Goal: Complete application form

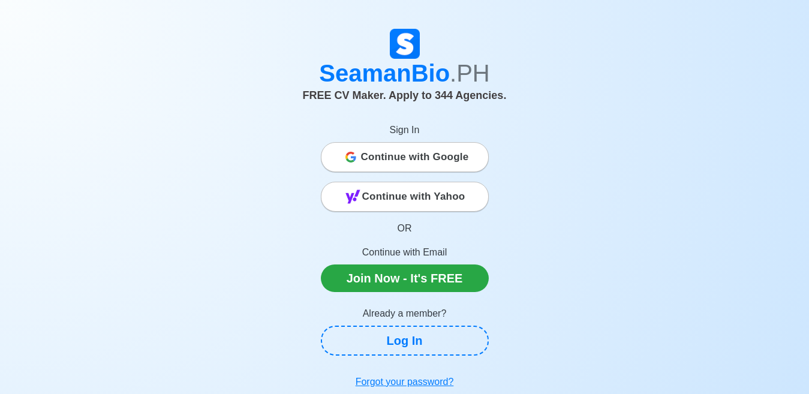
click at [439, 197] on span "Continue with Yahoo" at bounding box center [413, 197] width 103 height 24
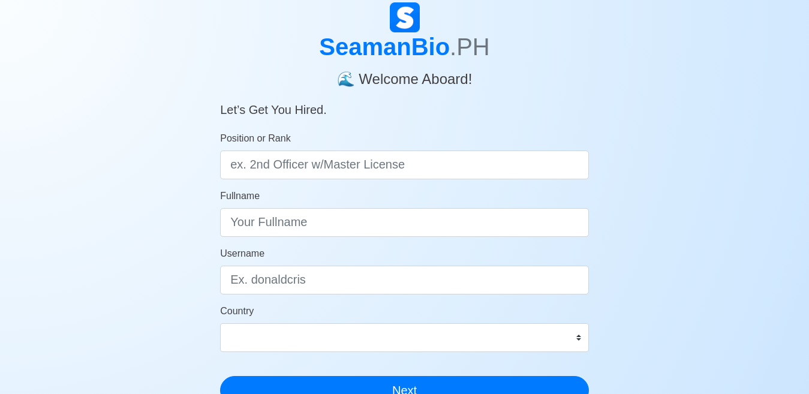
scroll to position [53, 0]
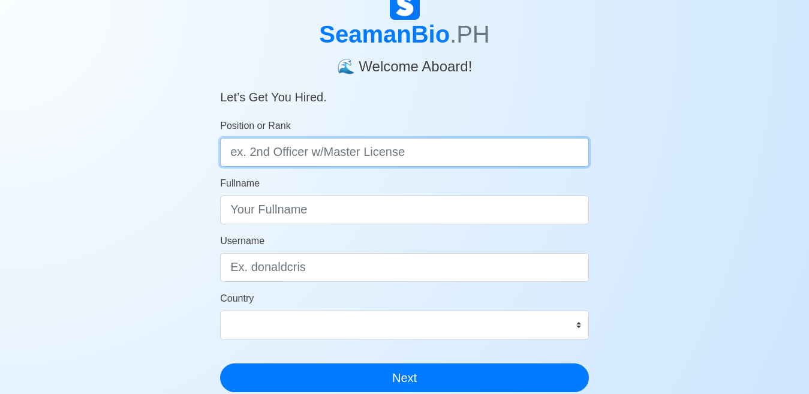
click at [336, 157] on input "Position or Rank" at bounding box center [404, 152] width 369 height 29
type input "#"
type input "3rd Officer"
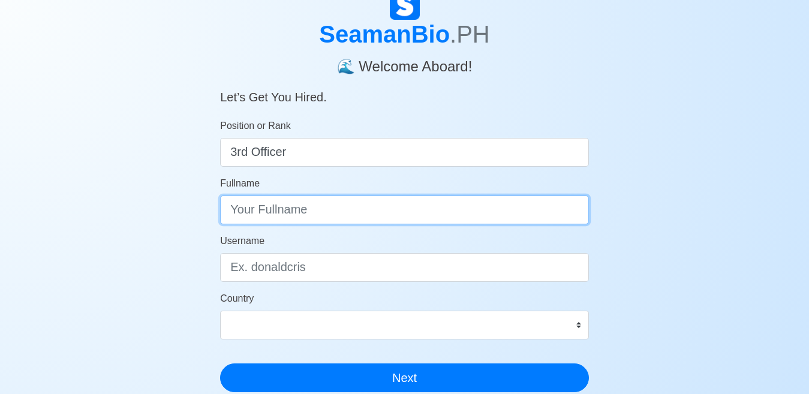
click at [308, 212] on input "Fullname" at bounding box center [404, 209] width 369 height 29
type input "[PERSON_NAME]"
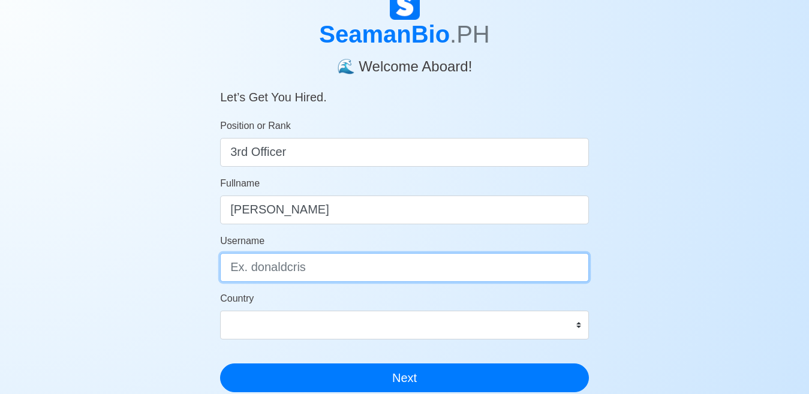
click at [308, 272] on input "Username" at bounding box center [404, 267] width 369 height 29
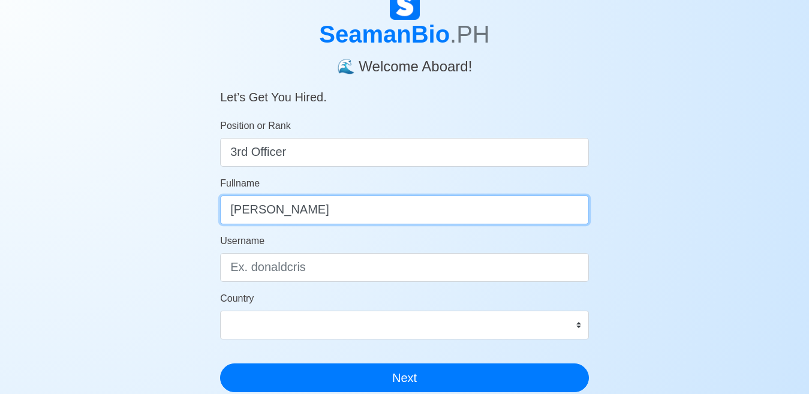
drag, startPoint x: 357, startPoint y: 213, endPoint x: 118, endPoint y: 196, distance: 239.2
click at [118, 196] on div "SeamanBio .PH 🌊 Welcome Aboard! Let’s Get You Hired. Position or Rank 3rd Offic…" at bounding box center [404, 306] width 809 height 632
type input "[PERSON_NAME]"
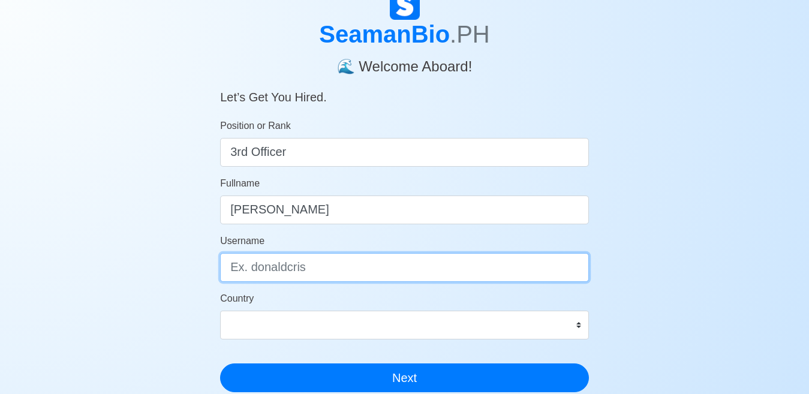
click at [313, 261] on input "Username" at bounding box center [404, 267] width 369 height 29
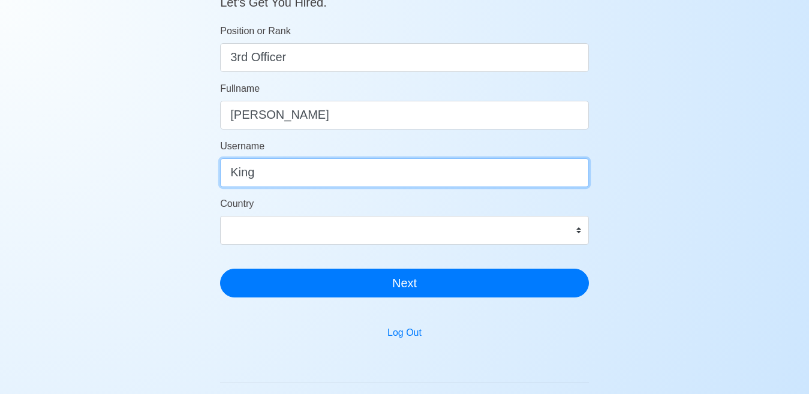
scroll to position [150, 0]
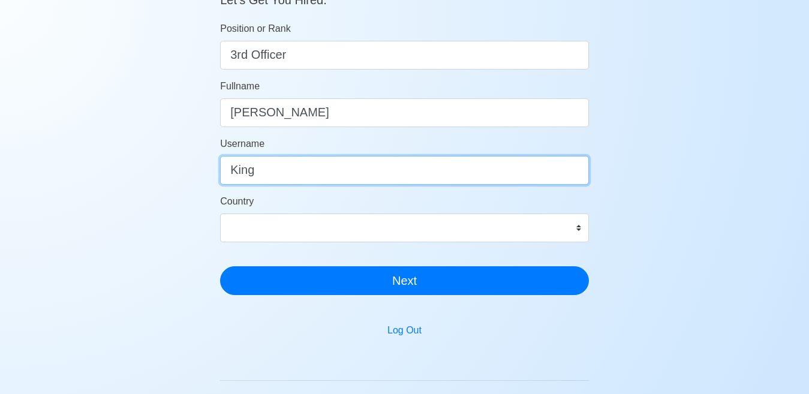
type input "King"
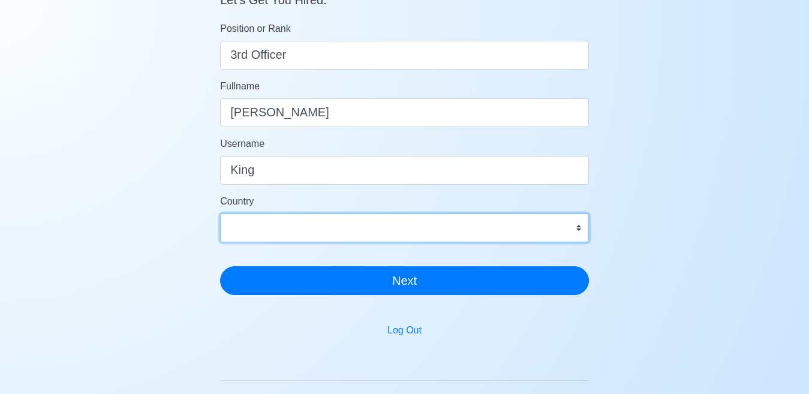
click at [578, 230] on select "[GEOGRAPHIC_DATA] [GEOGRAPHIC_DATA] [GEOGRAPHIC_DATA] [GEOGRAPHIC_DATA] [US_STA…" at bounding box center [404, 227] width 369 height 29
select select "PH"
click at [220, 213] on select "[GEOGRAPHIC_DATA] [GEOGRAPHIC_DATA] [GEOGRAPHIC_DATA] [GEOGRAPHIC_DATA] [US_STA…" at bounding box center [404, 227] width 369 height 29
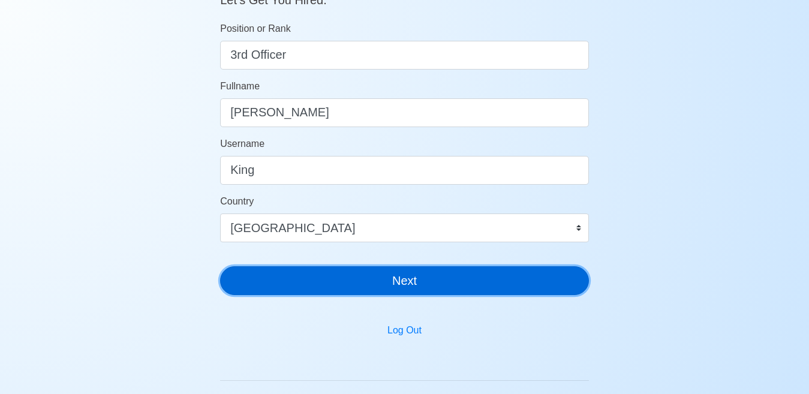
click at [410, 282] on button "Next" at bounding box center [404, 280] width 369 height 29
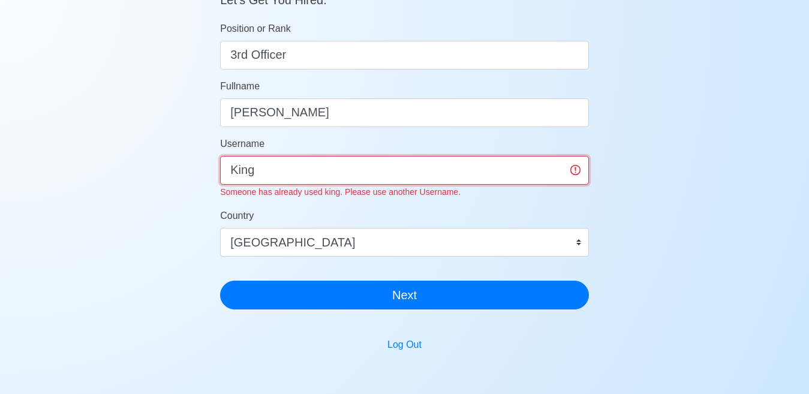
drag, startPoint x: 282, startPoint y: 168, endPoint x: 173, endPoint y: 179, distance: 109.0
click at [173, 179] on div "SeamanBio .PH 🌊 Welcome Aboard! Let’s Get You Hired. Position or Rank 3rd Offic…" at bounding box center [404, 216] width 809 height 646
type input "V"
type input "c"
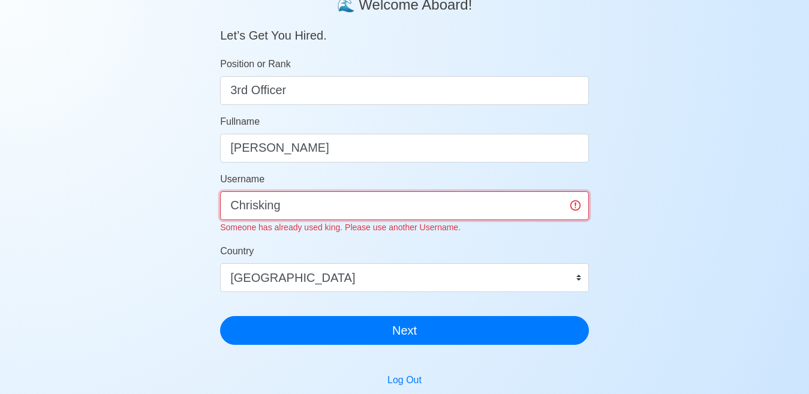
scroll to position [109, 0]
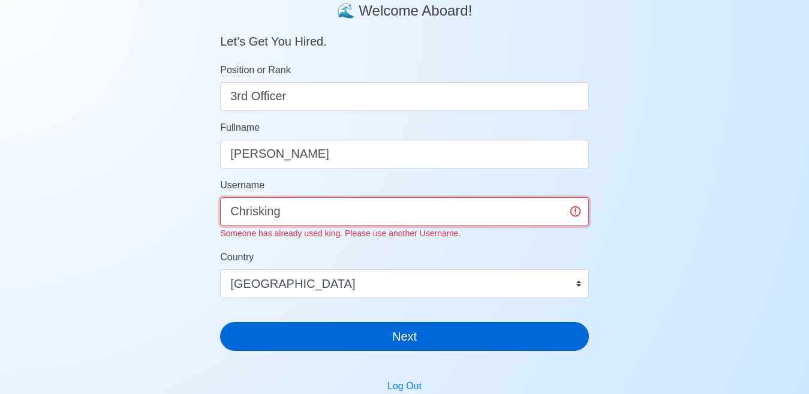
type input "Chrisking"
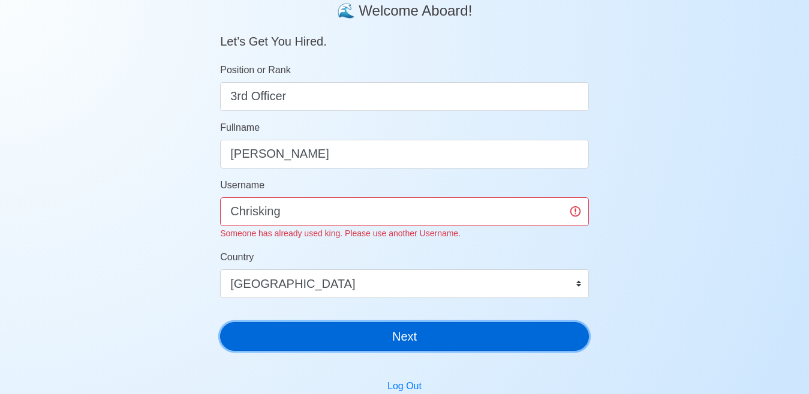
click at [476, 339] on div "SeamanBio .PH 🌊 Welcome Aboard! Let’s Get You Hired. Position or Rank 3rd Offic…" at bounding box center [404, 147] width 369 height 426
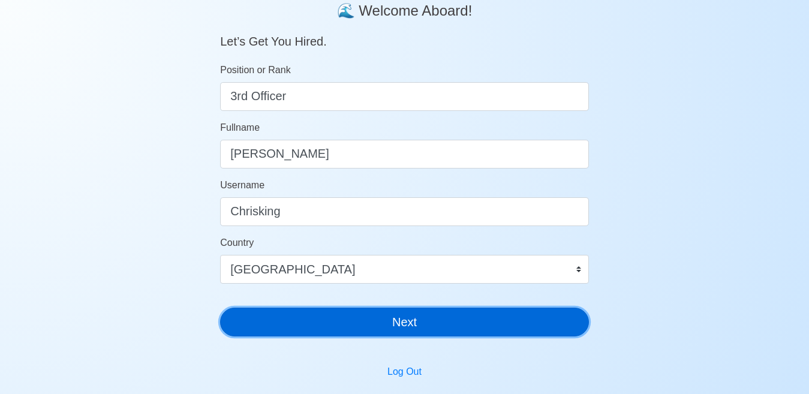
click at [482, 324] on button "Next" at bounding box center [404, 322] width 369 height 29
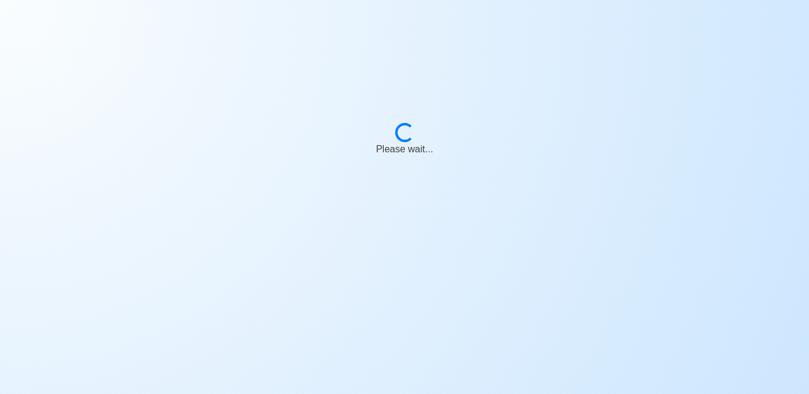
scroll to position [14, 0]
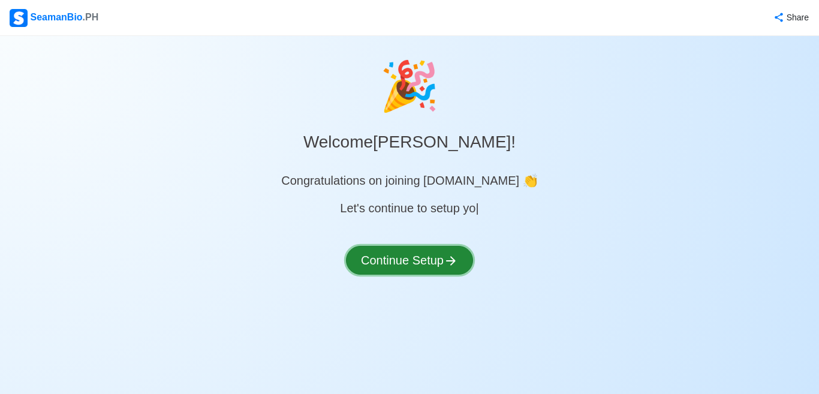
click at [437, 259] on button "Continue Setup" at bounding box center [409, 260] width 127 height 29
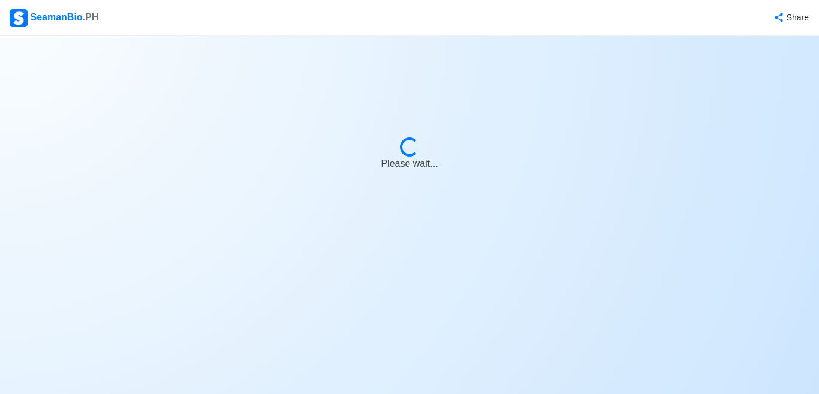
select select "Visible for Hiring"
select select "PH"
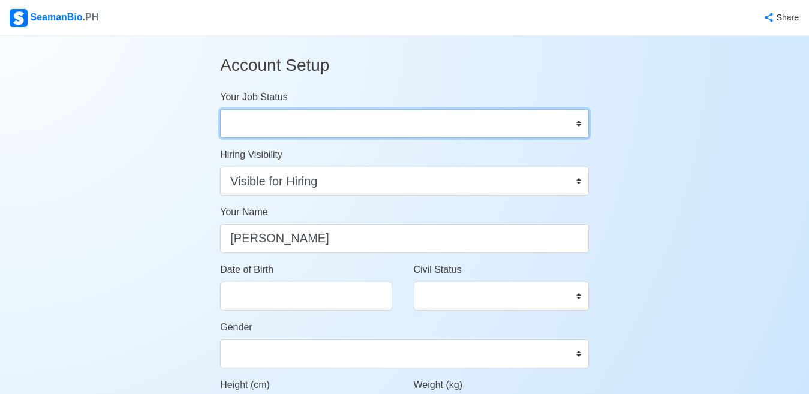
click at [486, 126] on select "Onboard Actively Looking for Job Not Looking for Job" at bounding box center [404, 123] width 369 height 29
select select "Actively Looking for Job"
click at [220, 109] on select "Onboard Actively Looking for Job Not Looking for Job" at bounding box center [404, 123] width 369 height 29
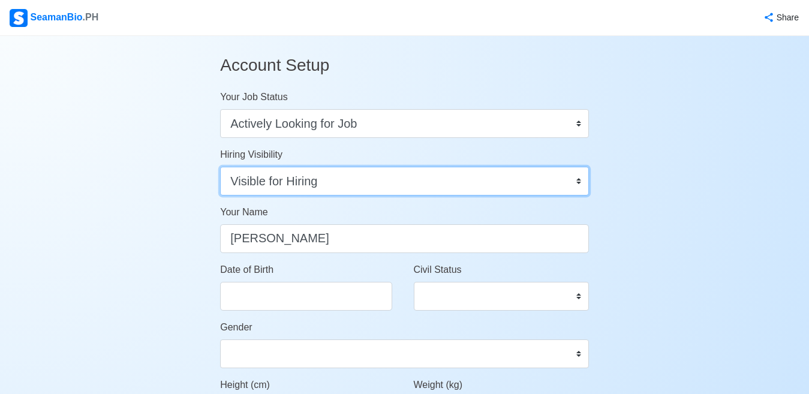
click at [441, 177] on select "Visible for Hiring Not Visible for Hiring" at bounding box center [404, 181] width 369 height 29
click at [220, 167] on select "Visible for Hiring Not Visible for Hiring" at bounding box center [404, 181] width 369 height 29
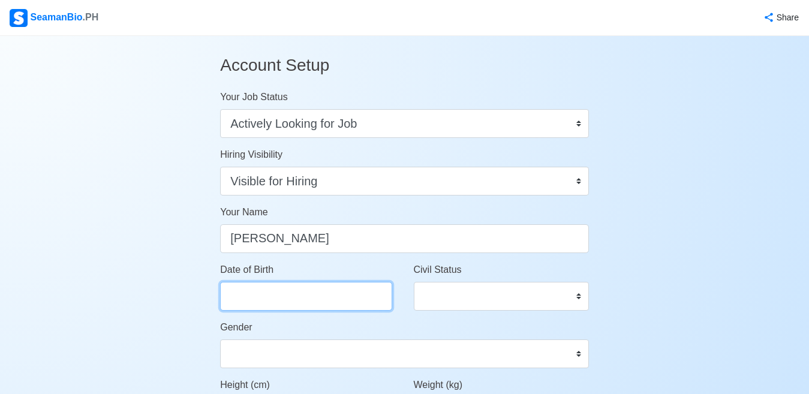
click at [334, 300] on input "Date of Birth" at bounding box center [306, 296] width 172 height 29
select select "****"
select select "*********"
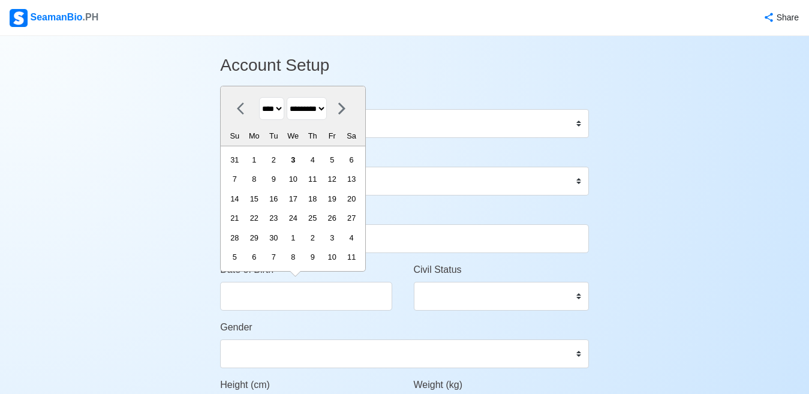
click at [284, 109] on select "**** **** **** **** **** **** **** **** **** **** **** **** **** **** **** ****…" at bounding box center [271, 108] width 25 height 23
select select "****"
click at [259, 97] on select "**** **** **** **** **** **** **** **** **** **** **** **** **** **** **** ****…" at bounding box center [271, 108] width 25 height 23
click at [327, 112] on select "******* ******** ***** ***** *** **** **** ****** ********* ******* ******** **…" at bounding box center [307, 108] width 40 height 23
select select "********"
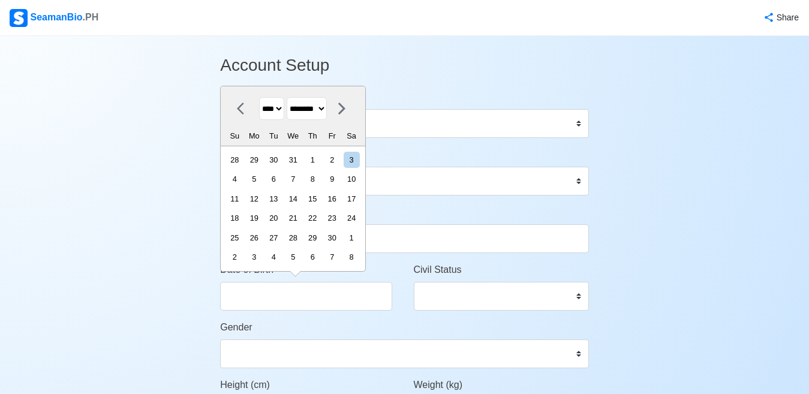
click at [293, 97] on select "******* ******** ***** ***** *** **** **** ****** ********* ******* ******** **…" at bounding box center [307, 108] width 40 height 23
click at [243, 198] on div "11" at bounding box center [235, 199] width 16 height 16
type input "[DATE]"
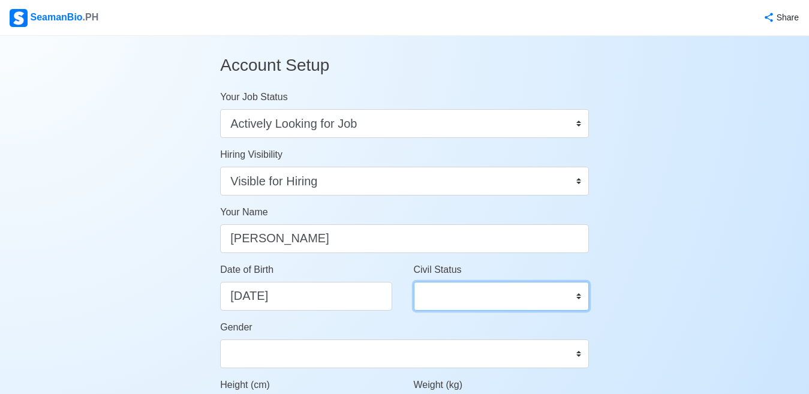
click at [517, 296] on select "Single Married Widowed Separated" at bounding box center [501, 296] width 175 height 29
select select "Married"
click at [414, 282] on select "Single Married Widowed Separated" at bounding box center [501, 296] width 175 height 29
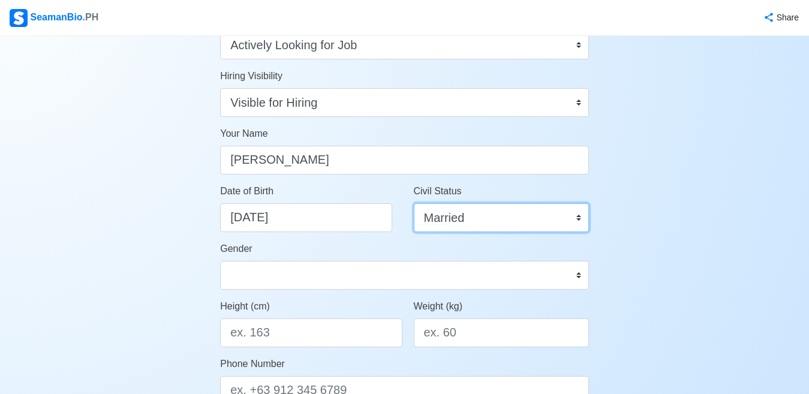
scroll to position [99, 0]
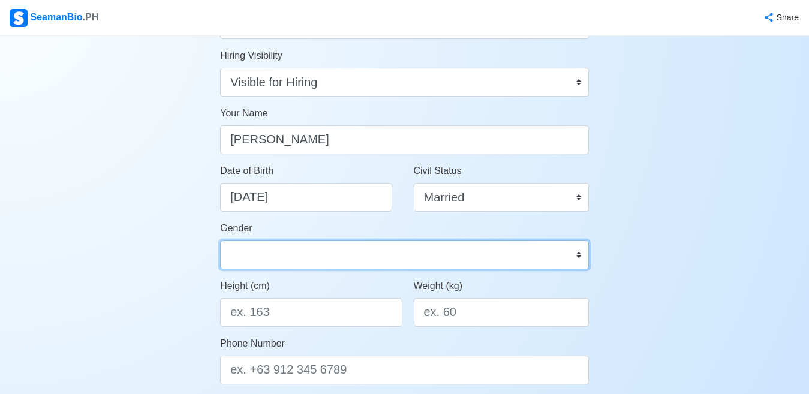
click at [575, 258] on select "[DEMOGRAPHIC_DATA] [DEMOGRAPHIC_DATA]" at bounding box center [404, 254] width 369 height 29
select select "[DEMOGRAPHIC_DATA]"
click at [220, 240] on select "[DEMOGRAPHIC_DATA] [DEMOGRAPHIC_DATA]" at bounding box center [404, 254] width 369 height 29
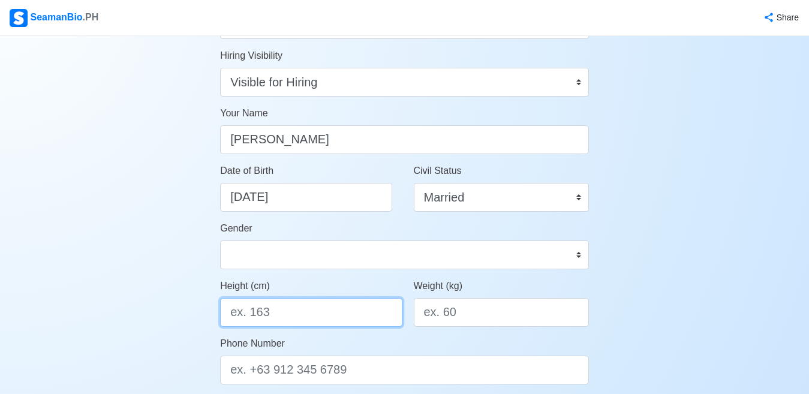
click at [298, 313] on input "Height (cm)" at bounding box center [311, 312] width 182 height 29
type input "168"
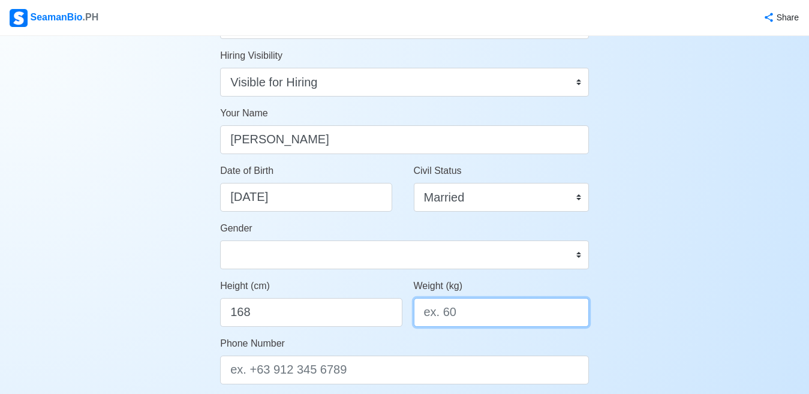
click at [468, 319] on input "Weight (kg)" at bounding box center [501, 312] width 175 height 29
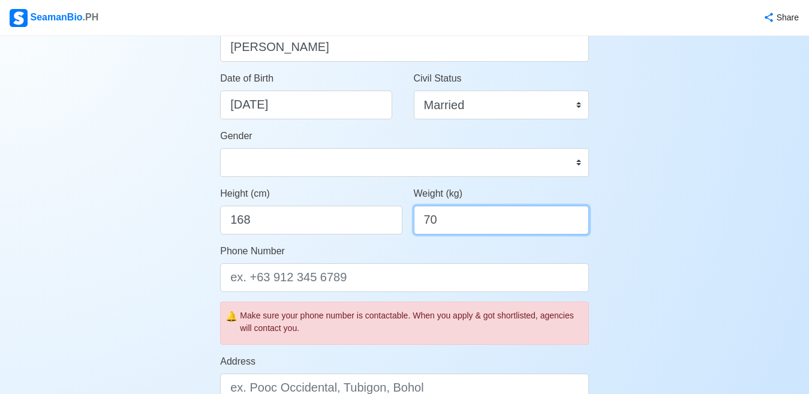
scroll to position [207, 0]
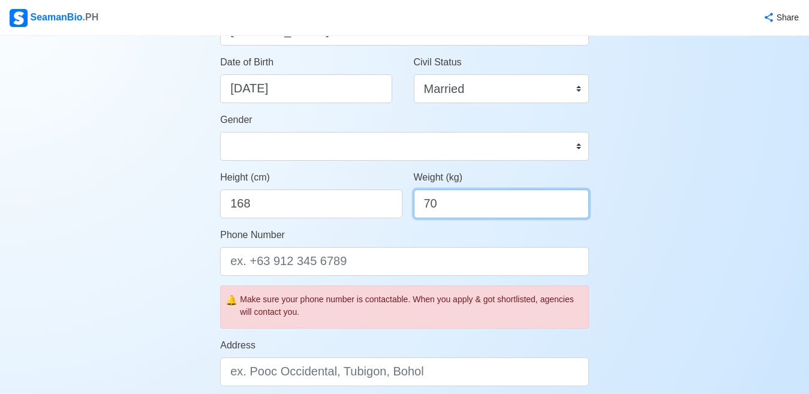
type input "70"
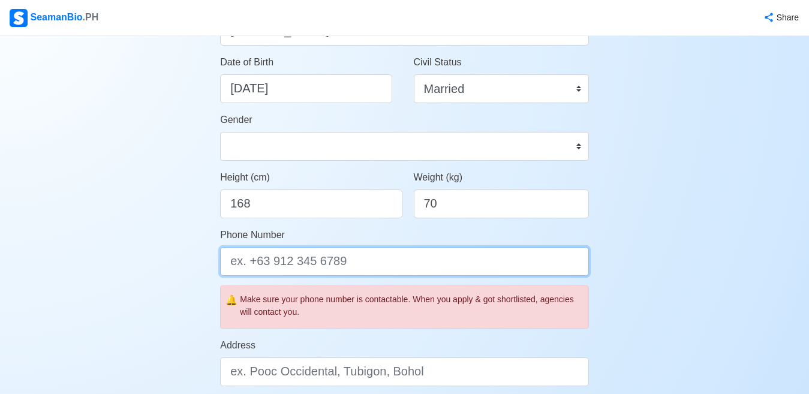
click at [318, 263] on input "Phone Number" at bounding box center [404, 261] width 369 height 29
type input "="
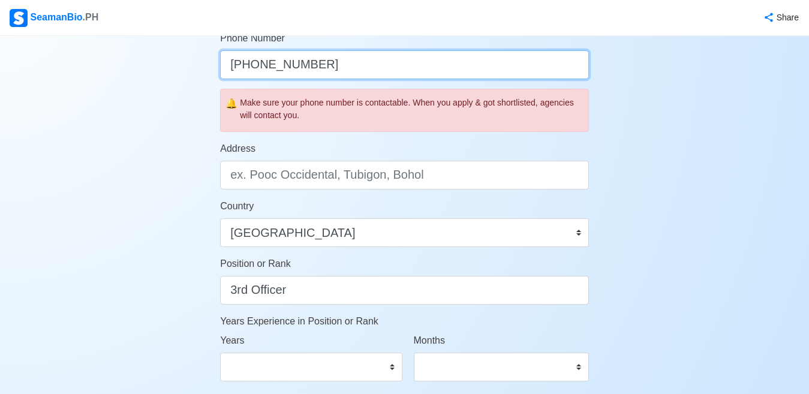
scroll to position [369, 0]
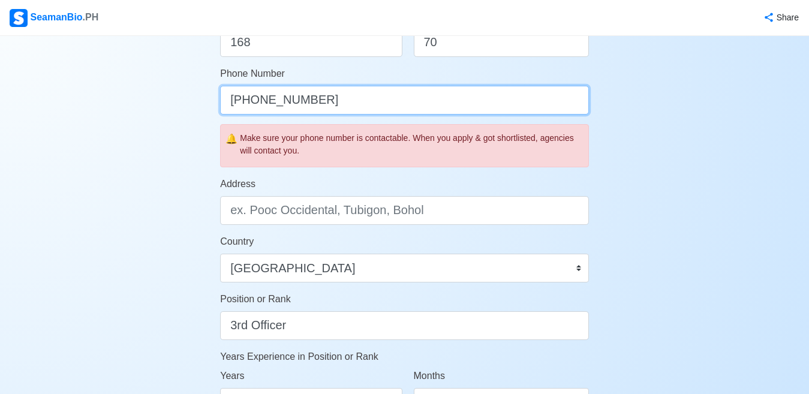
type input "[PHONE_NUMBER]"
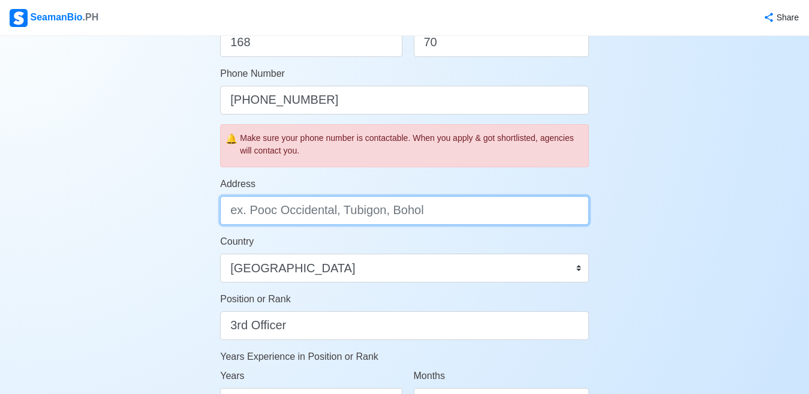
click at [363, 209] on input "Address" at bounding box center [404, 210] width 369 height 29
type input "S"
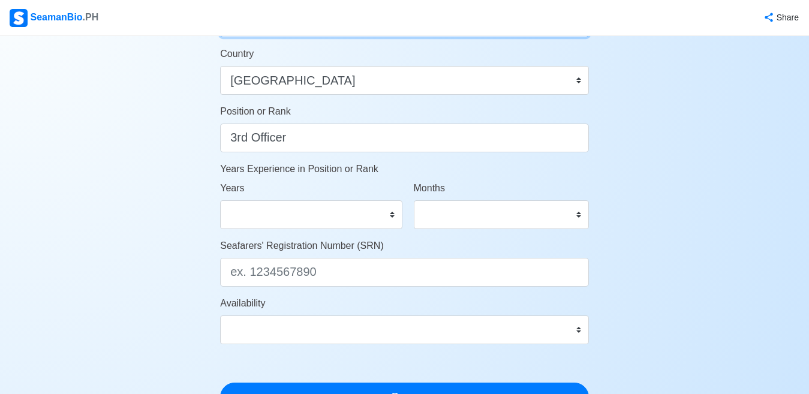
scroll to position [558, 0]
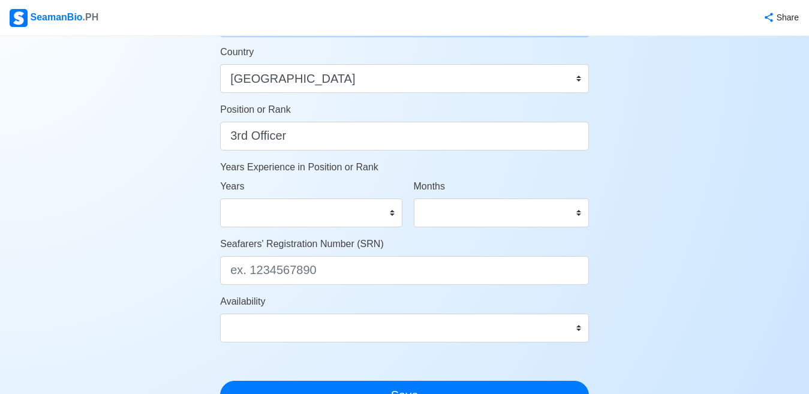
type input "Brgy. [GEOGRAPHIC_DATA]. Crus Calape, [GEOGRAPHIC_DATA]"
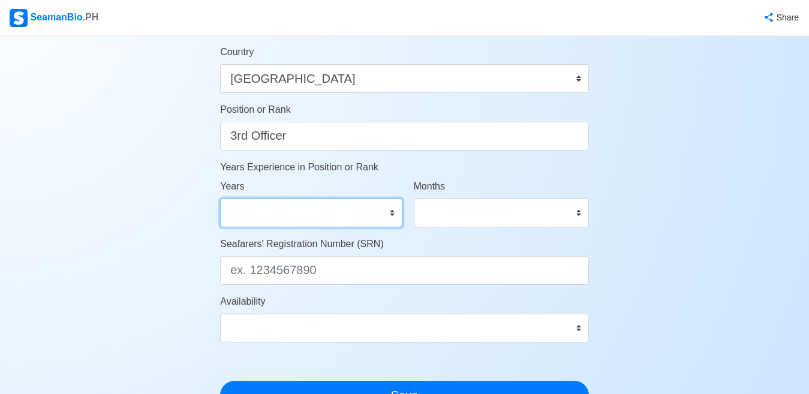
click at [388, 213] on select "0 1 2 3 4 5 6 7 8 9 10 11 12 13 14 15 16 17 18 19 20 21 22 23 24 25 26 27 28 29…" at bounding box center [311, 212] width 182 height 29
click at [680, 69] on div "Account Setup Your Job Status Onboard Actively Looking for Job Not Looking for …" at bounding box center [404, 3] width 809 height 1050
click at [390, 215] on select "0 1 2 3 4 5 6 7 8 9 10 11 12 13 14 15 16 17 18 19 20 21 22 23 24 25 26 27 28 29…" at bounding box center [311, 212] width 182 height 29
select select "5"
click at [220, 198] on select "0 1 2 3 4 5 6 7 8 9 10 11 12 13 14 15 16 17 18 19 20 21 22 23 24 25 26 27 28 29…" at bounding box center [311, 212] width 182 height 29
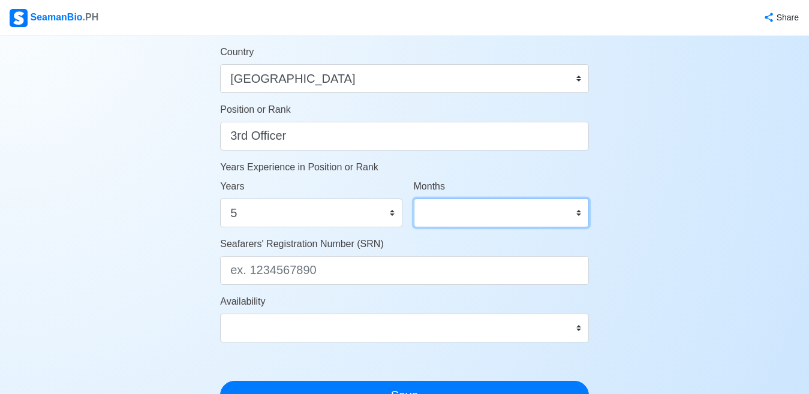
click at [581, 212] on select "0 1 2 3 4 5 6 7 8 9 10 11" at bounding box center [501, 212] width 175 height 29
click at [414, 198] on select "0 1 2 3 4 5 6 7 8 9 10 11" at bounding box center [501, 212] width 175 height 29
click at [578, 212] on select "0 1 2 3 4 5 6 7 8 9 10 11" at bounding box center [501, 212] width 175 height 29
select select "0"
click at [414, 198] on select "0 1 2 3 4 5 6 7 8 9 10 11" at bounding box center [501, 212] width 175 height 29
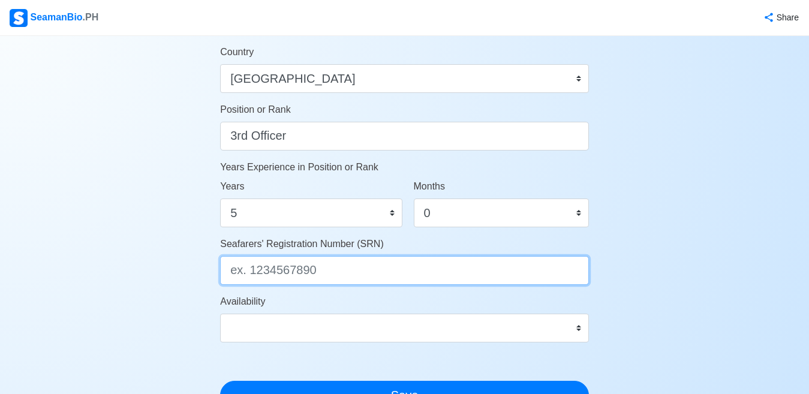
click at [318, 273] on input "Seafarers' Registration Number (SRN)" at bounding box center [404, 270] width 369 height 29
type input "1"
type input "8312110078"
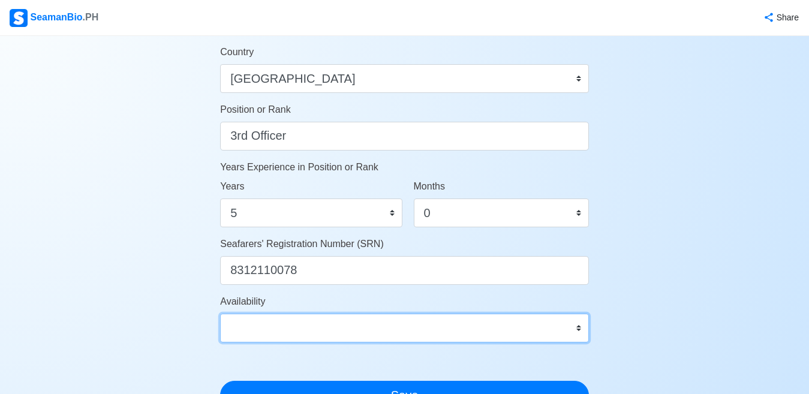
click at [337, 323] on select "Immediate [DATE] [DATE] [DATE] [DATE] [DATE] [DATE] [DATE] [DATE] [DATE]" at bounding box center [404, 327] width 369 height 29
select select "4102462800000"
click at [220, 313] on select "Immediate [DATE] [DATE] [DATE] [DATE] [DATE] [DATE] [DATE] [DATE] [DATE]" at bounding box center [404, 327] width 369 height 29
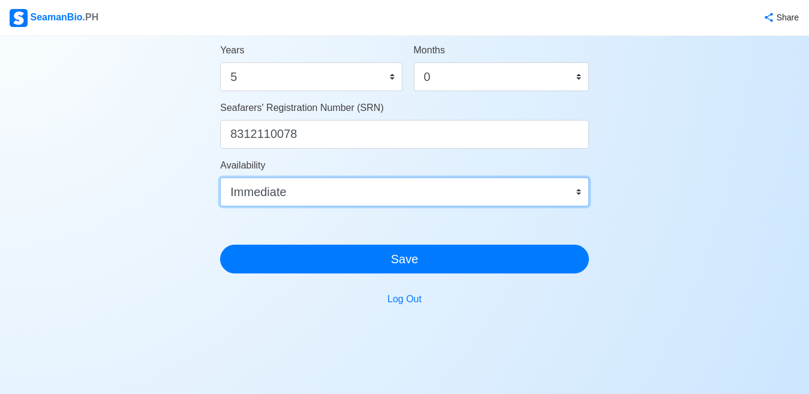
scroll to position [721, 0]
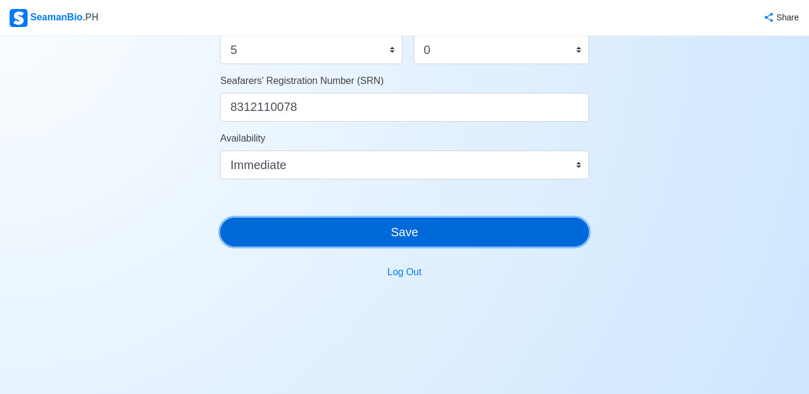
click at [448, 227] on button "Save" at bounding box center [404, 232] width 369 height 29
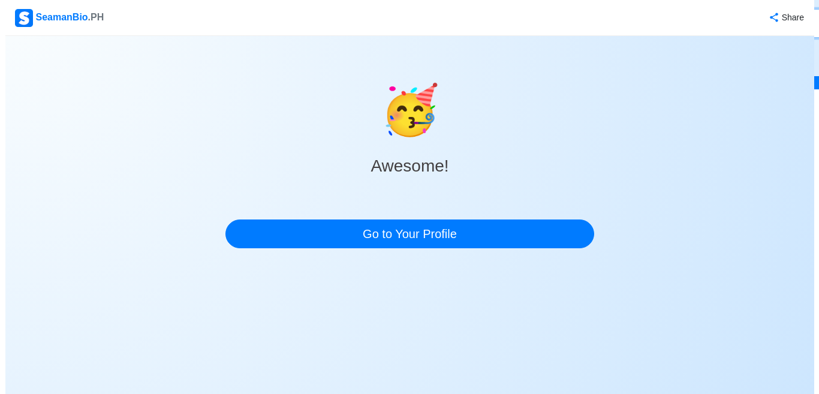
scroll to position [0, 0]
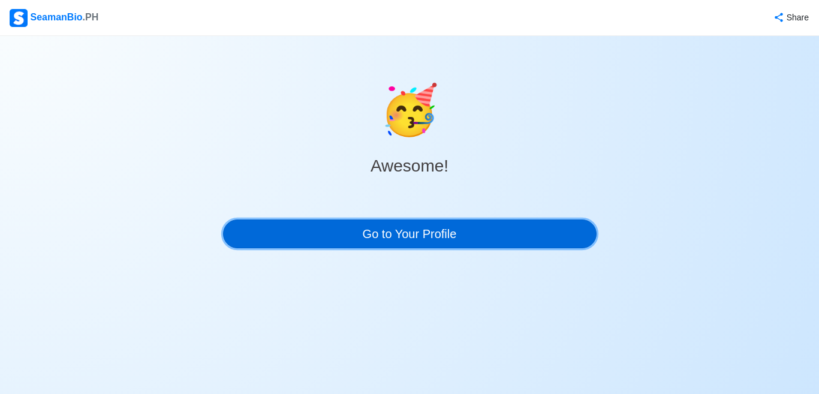
click at [459, 234] on link "Go to Your Profile" at bounding box center [409, 233] width 373 height 29
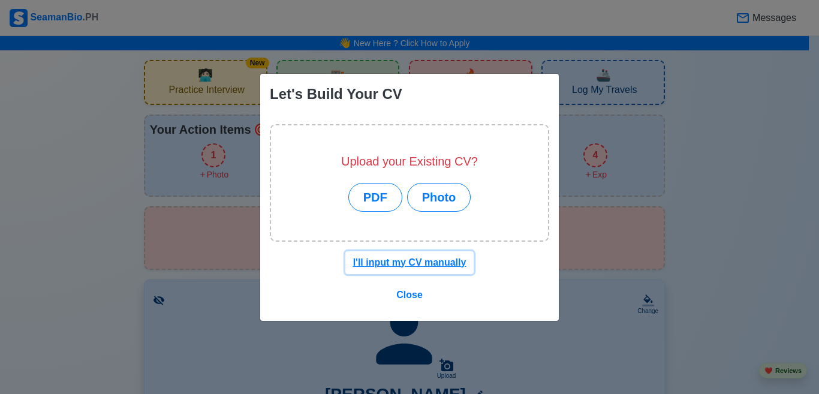
click at [420, 261] on u "I'll input my CV manually" at bounding box center [409, 262] width 113 height 10
